Goal: Task Accomplishment & Management: Complete application form

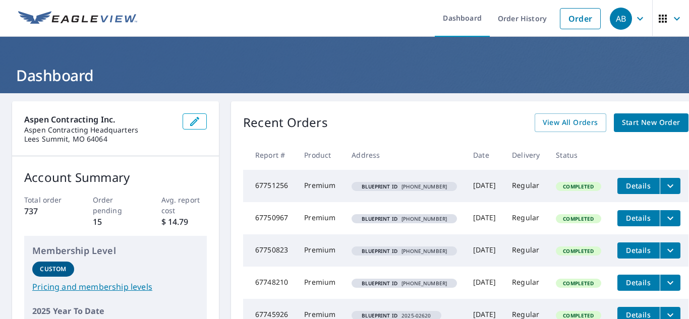
click at [632, 125] on span "Start New Order" at bounding box center [651, 123] width 59 height 13
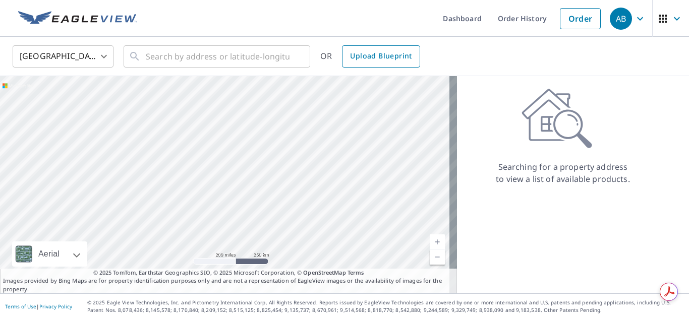
click at [370, 64] on link "Upload Blueprint" at bounding box center [381, 56] width 78 height 22
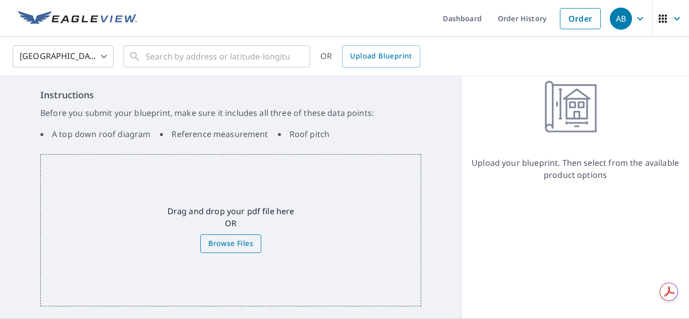
click at [248, 246] on span "Browse Files" at bounding box center [230, 244] width 45 height 13
click at [0, 0] on input "Browse Files" at bounding box center [0, 0] width 0 height 0
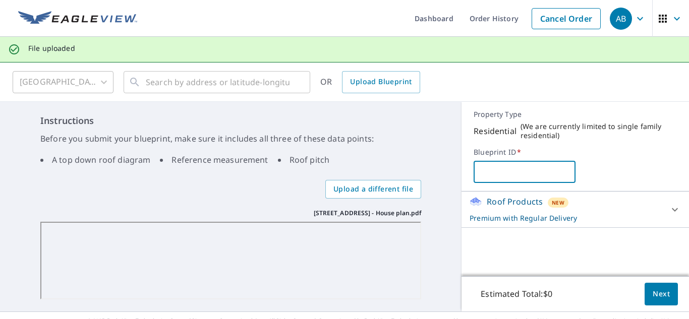
click at [480, 166] on input "text" at bounding box center [524, 172] width 101 height 28
paste input "[PHONE_NUMBER]"
type input "[PHONE_NUMBER]"
click at [653, 294] on span "Next" at bounding box center [661, 294] width 17 height 13
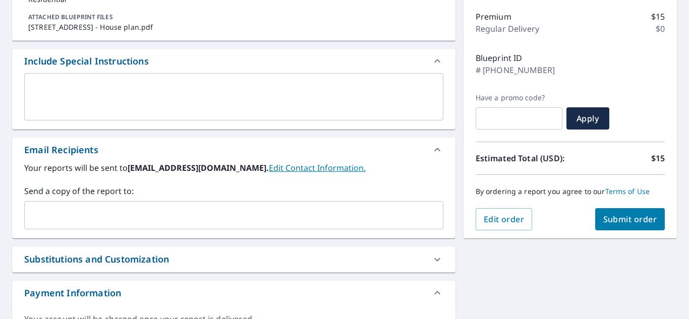
scroll to position [151, 0]
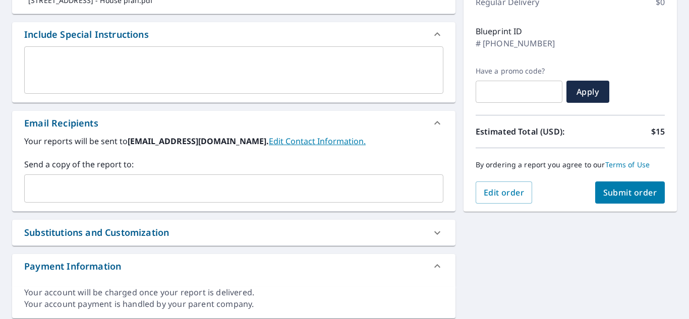
click at [225, 193] on input "text" at bounding box center [226, 188] width 395 height 19
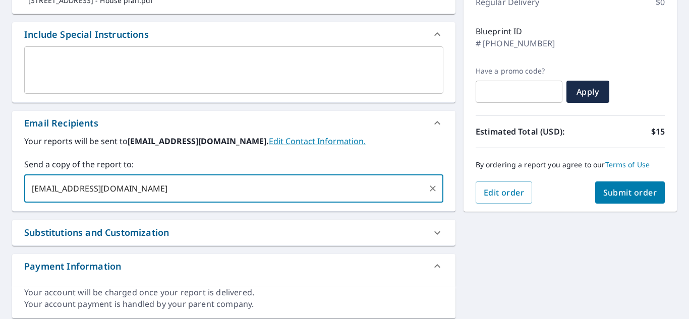
type input "[EMAIL_ADDRESS][DOMAIN_NAME]"
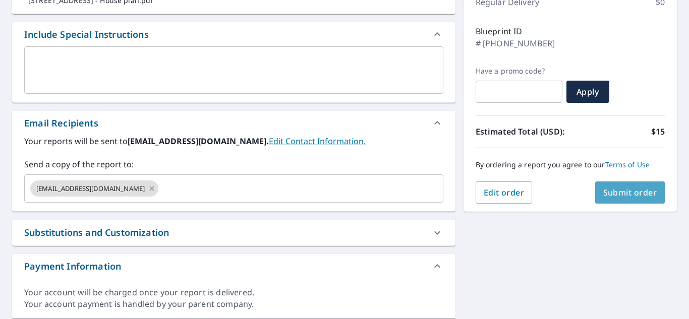
click at [621, 197] on span "Submit order" at bounding box center [631, 192] width 54 height 11
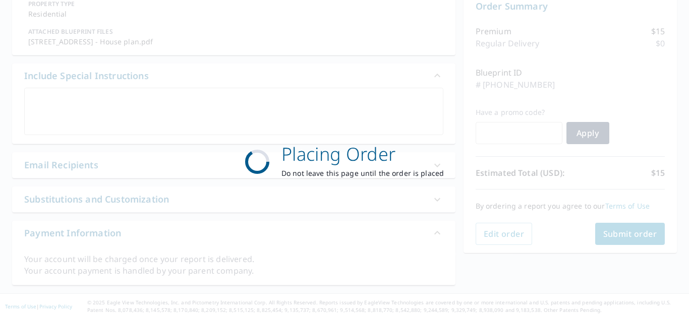
scroll to position [110, 0]
